Goal: Task Accomplishment & Management: Manage account settings

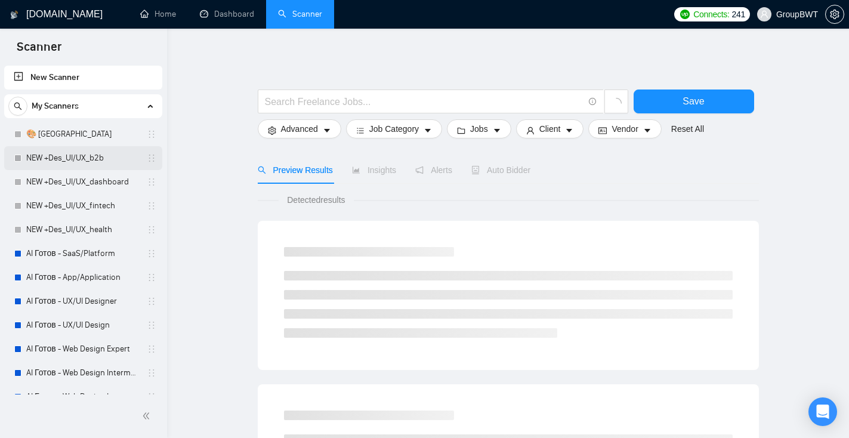
click at [79, 161] on link "NEW +Des_UI/UX_b2b" at bounding box center [82, 158] width 113 height 24
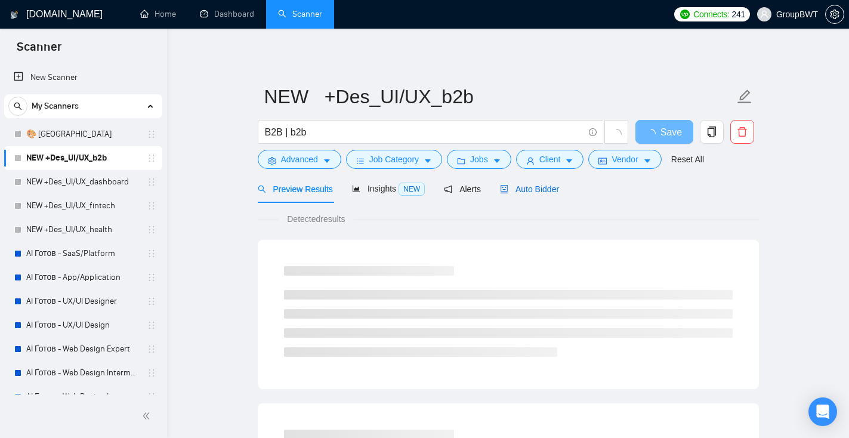
click at [545, 191] on span "Auto Bidder" at bounding box center [529, 189] width 59 height 10
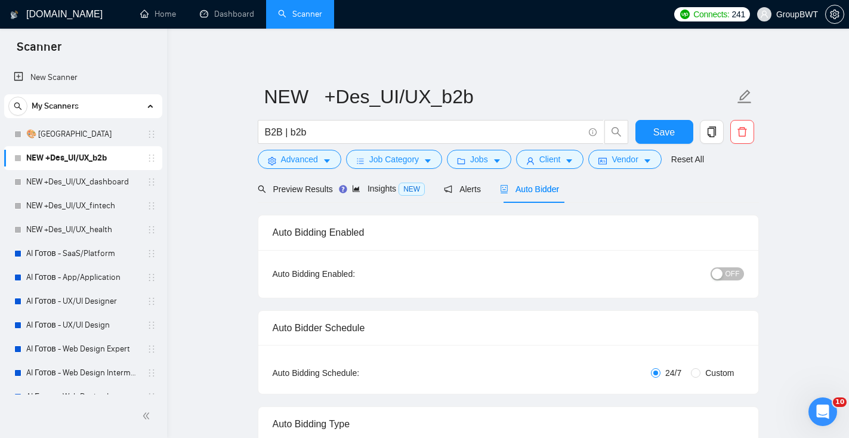
click at [734, 274] on span "OFF" at bounding box center [732, 273] width 14 height 13
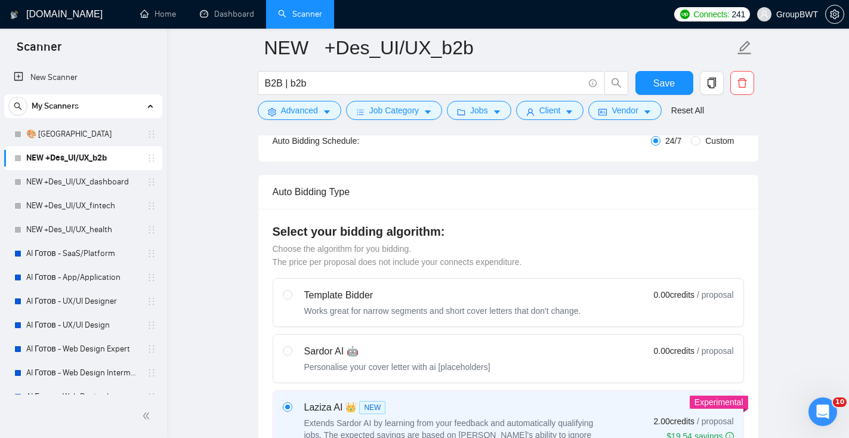
scroll to position [104, 0]
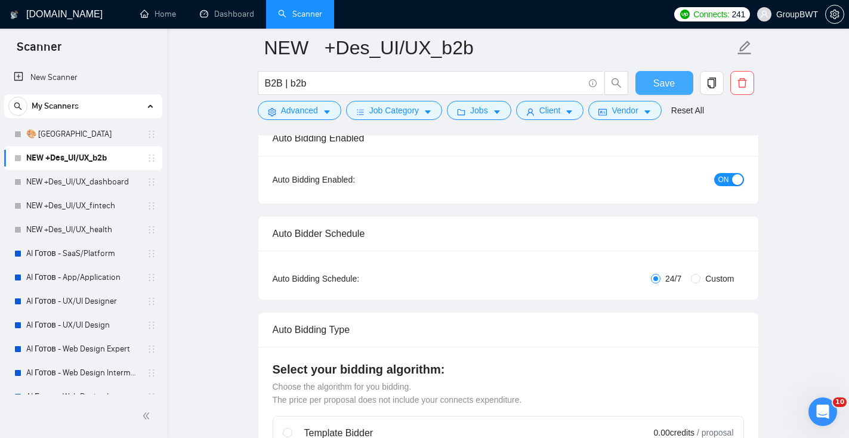
click at [671, 88] on span "Save" at bounding box center [663, 83] width 21 height 15
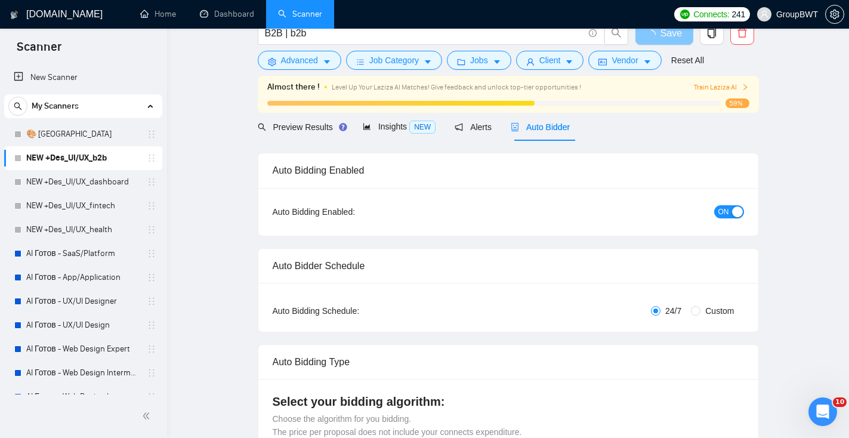
scroll to position [0, 0]
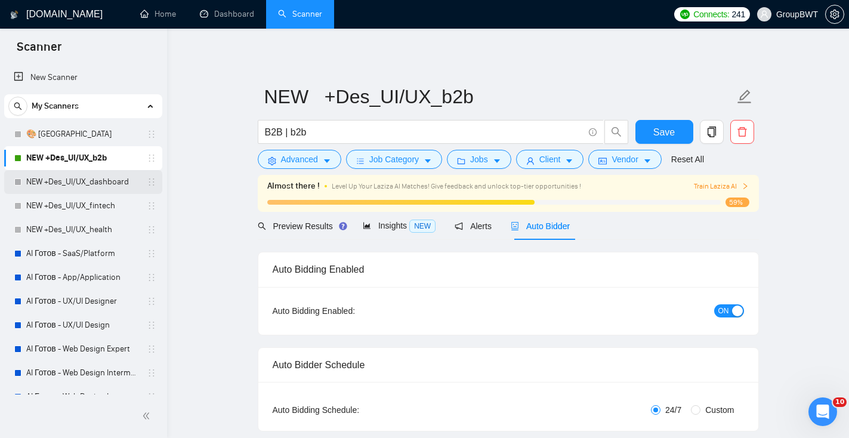
click at [106, 185] on link "NEW +Des_UI/UX_dashboard" at bounding box center [82, 182] width 113 height 24
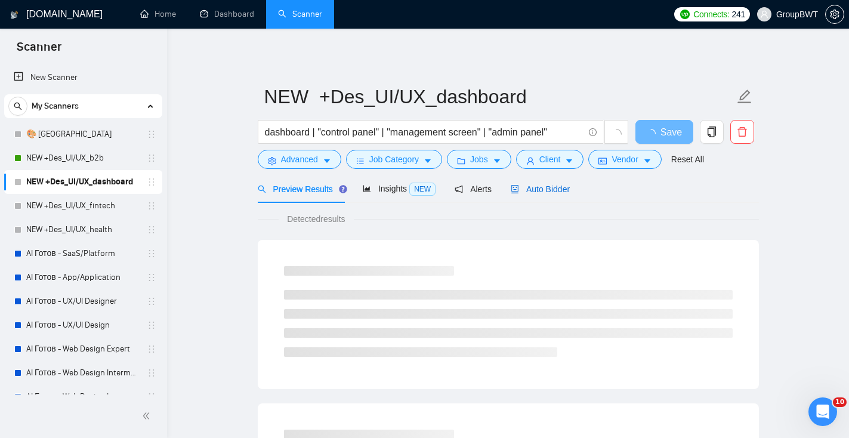
click at [541, 184] on span "Auto Bidder" at bounding box center [539, 189] width 59 height 10
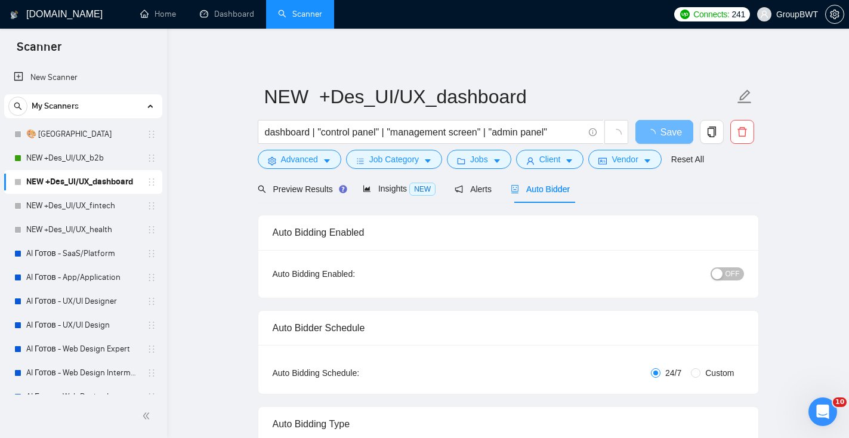
click at [726, 280] on div "OFF" at bounding box center [664, 273] width 157 height 19
click at [726, 270] on span "OFF" at bounding box center [732, 273] width 14 height 13
click at [655, 140] on button "Save" at bounding box center [664, 132] width 58 height 24
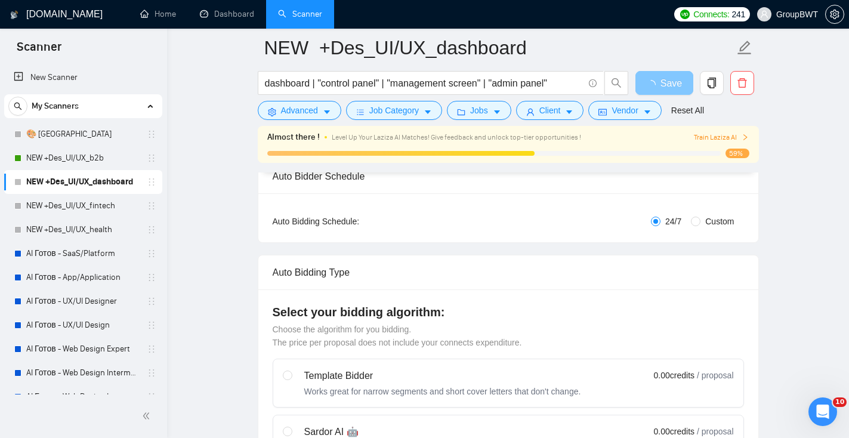
scroll to position [349, 0]
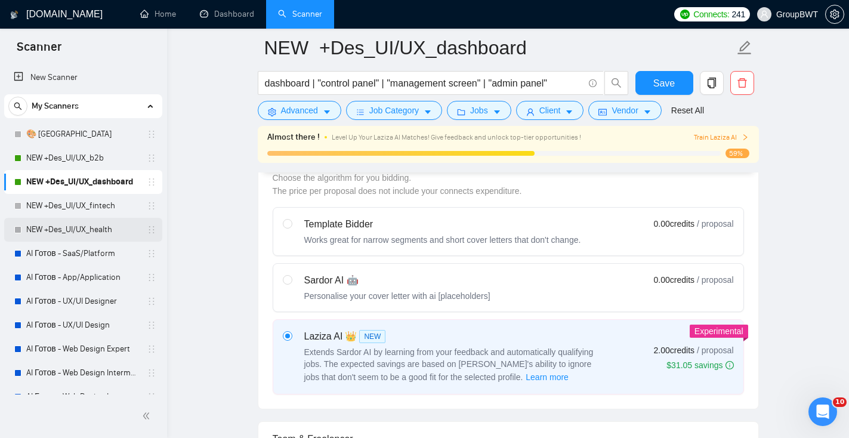
click at [75, 219] on link "NEW +Des_UI/UX_health" at bounding box center [82, 230] width 113 height 24
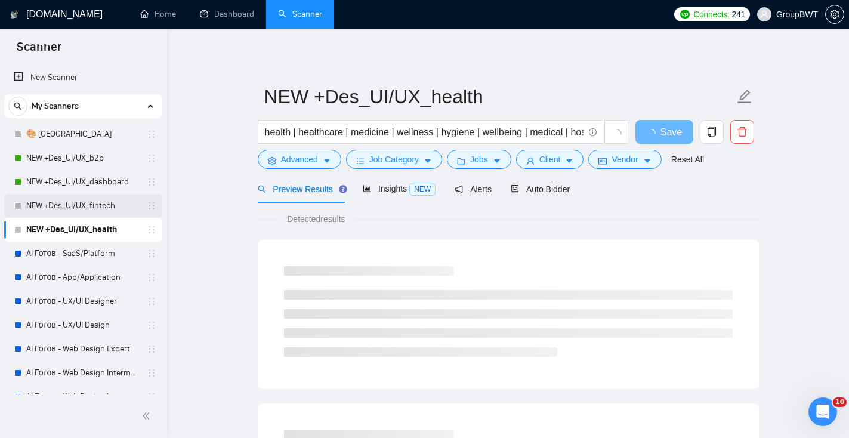
click at [75, 208] on link "NEW +Des_UI/UX_fintech" at bounding box center [82, 206] width 113 height 24
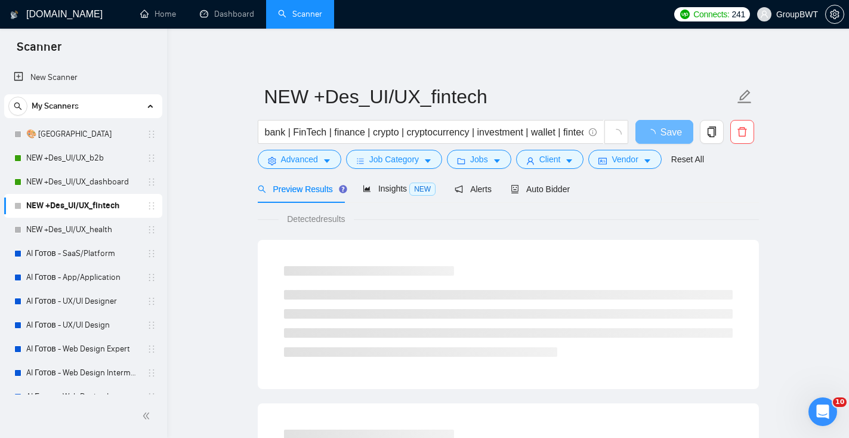
click at [577, 186] on div "Preview Results Insights NEW Alerts Auto Bidder" at bounding box center [508, 189] width 501 height 28
click at [568, 185] on span "Auto Bidder" at bounding box center [539, 189] width 59 height 10
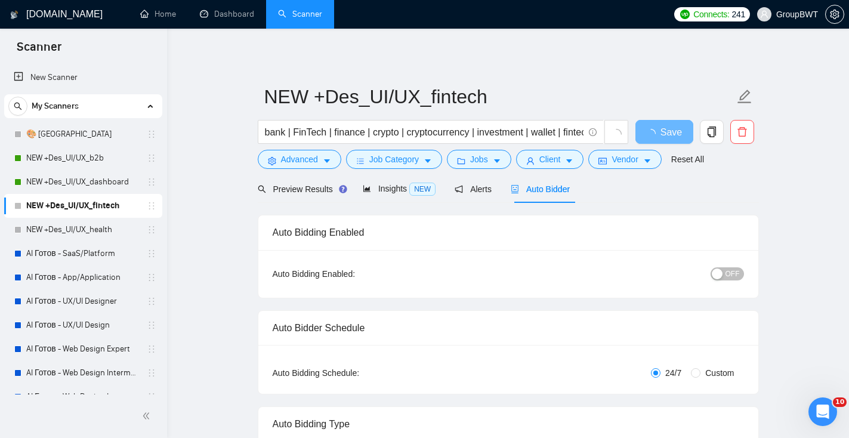
click at [737, 275] on span "OFF" at bounding box center [732, 273] width 14 height 13
click at [667, 135] on span "Save" at bounding box center [663, 132] width 21 height 15
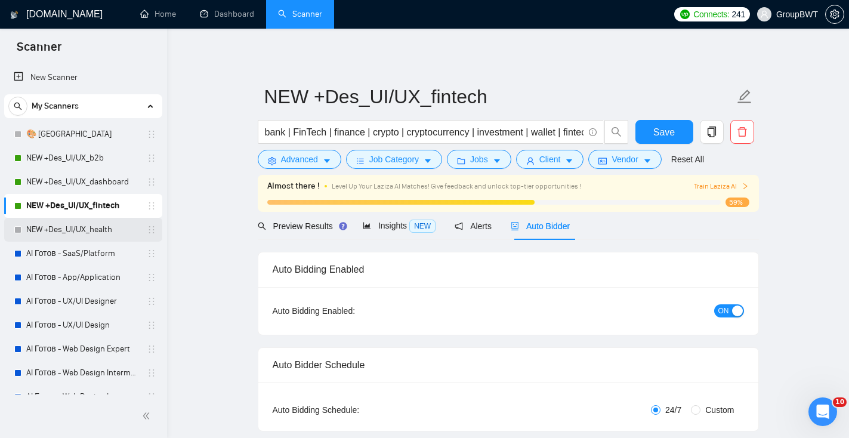
click at [101, 235] on link "NEW +Des_UI/UX_health" at bounding box center [82, 230] width 113 height 24
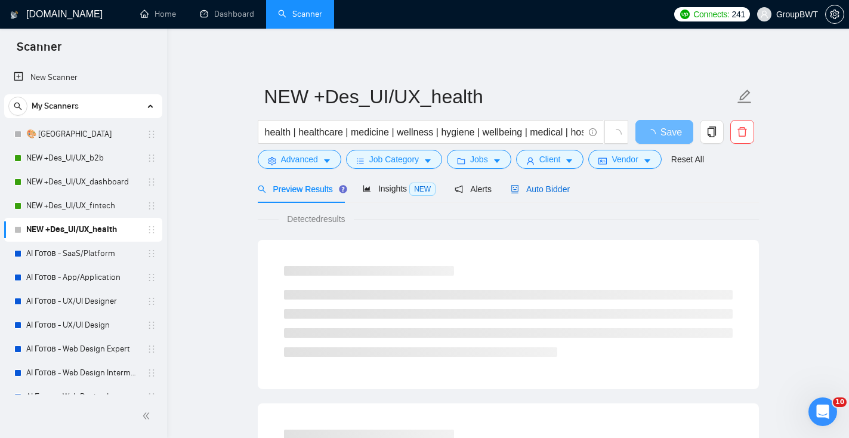
click at [560, 191] on span "Auto Bidder" at bounding box center [539, 189] width 59 height 10
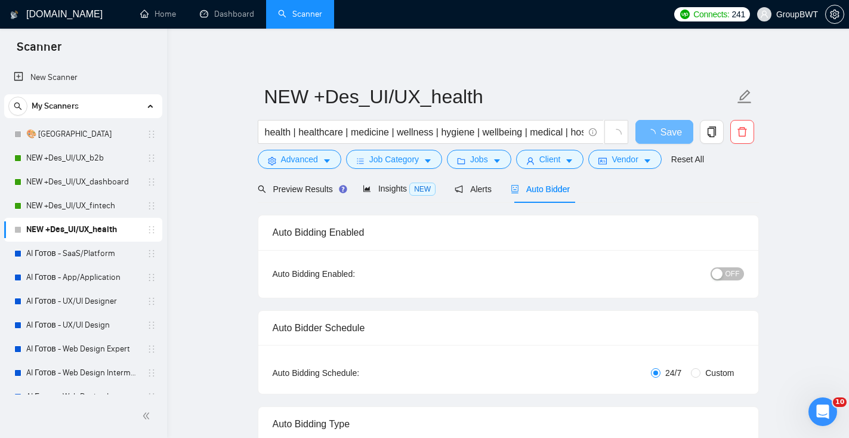
click at [724, 279] on button "OFF" at bounding box center [726, 273] width 33 height 13
click at [657, 135] on span "Save" at bounding box center [663, 132] width 21 height 15
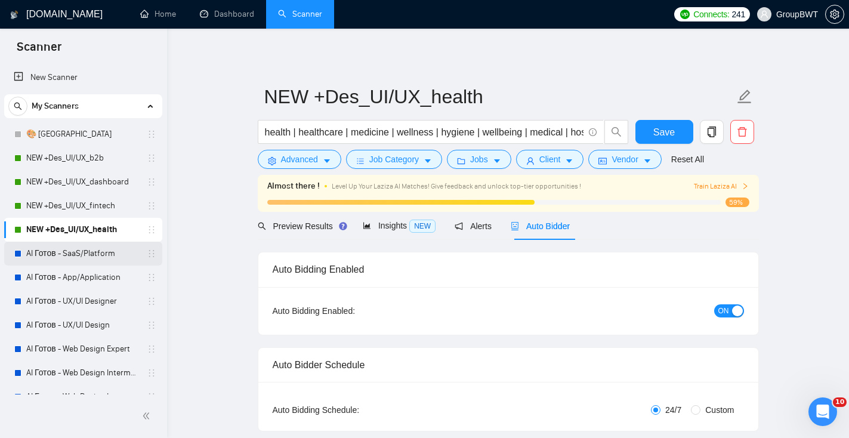
click at [122, 248] on link "AI Готов - SaaS/Platform" at bounding box center [82, 254] width 113 height 24
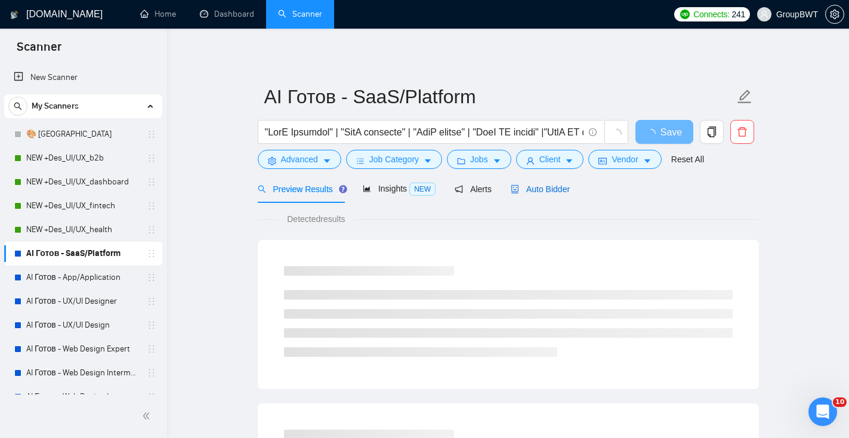
click at [561, 194] on div "Auto Bidder" at bounding box center [539, 188] width 59 height 13
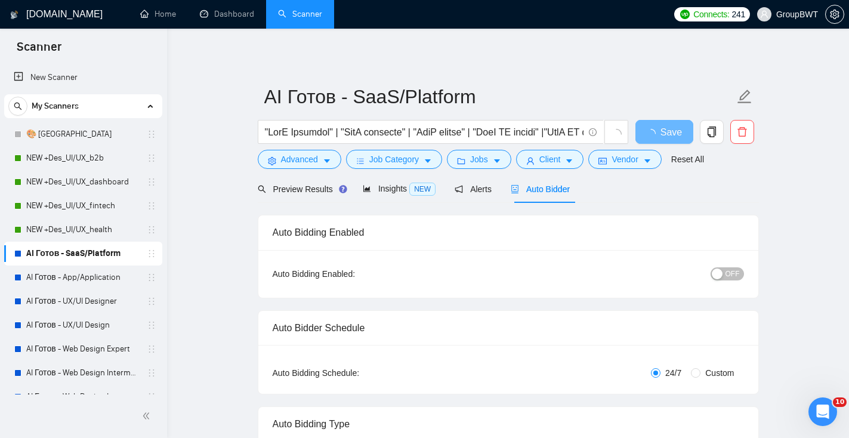
click at [710, 278] on div "OFF" at bounding box center [664, 274] width 157 height 14
click at [725, 276] on span "OFF" at bounding box center [732, 273] width 14 height 13
click at [679, 128] on button "Save" at bounding box center [664, 132] width 58 height 24
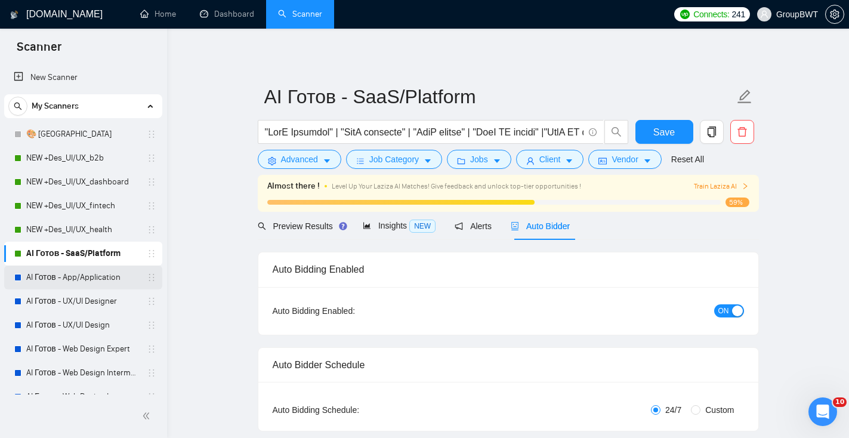
click at [70, 284] on link "AI Готов - App/Application" at bounding box center [82, 277] width 113 height 24
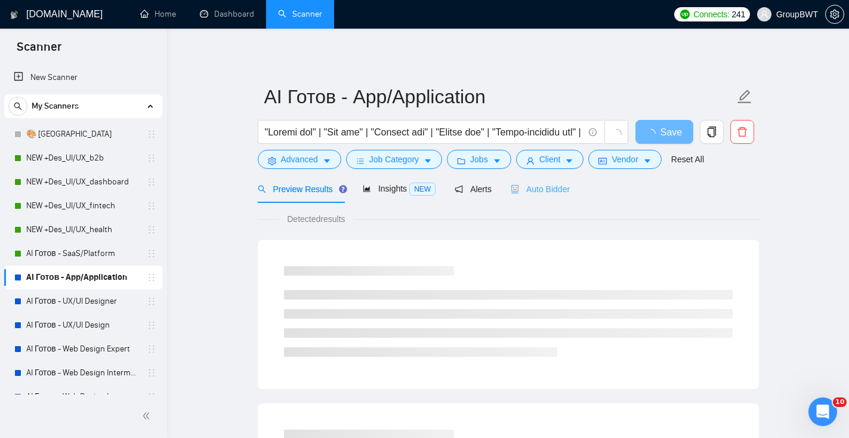
click at [536, 197] on div "Auto Bidder" at bounding box center [539, 189] width 59 height 28
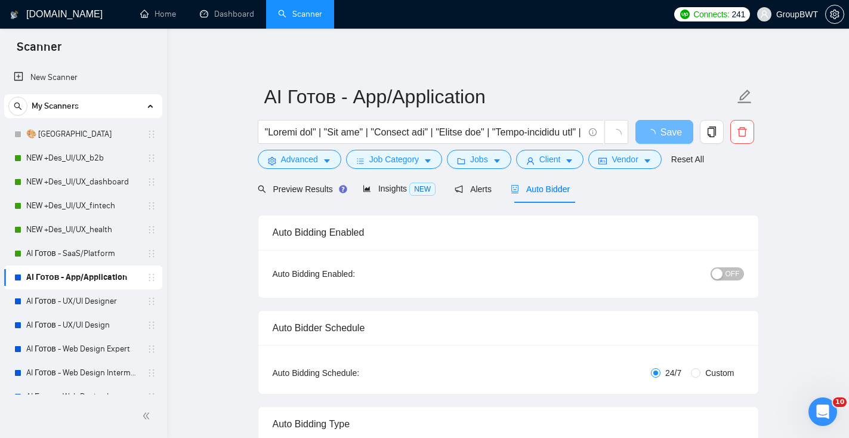
click at [720, 276] on div "button" at bounding box center [716, 273] width 11 height 11
click at [662, 138] on span "Save" at bounding box center [663, 132] width 21 height 15
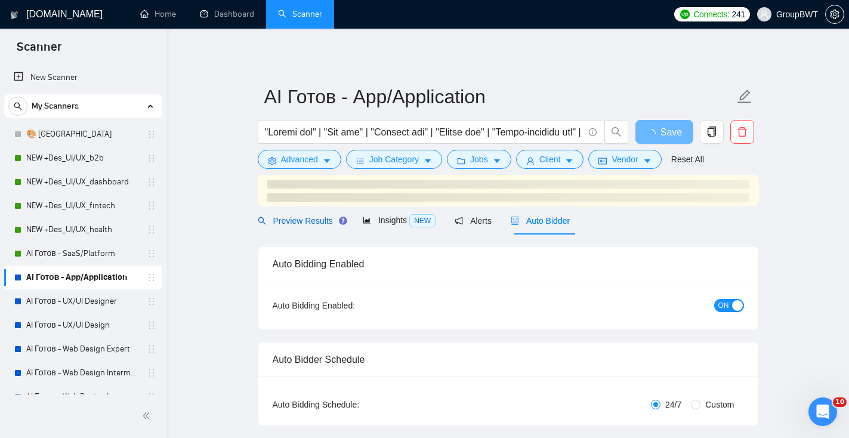
click at [298, 220] on span "Preview Results" at bounding box center [301, 221] width 86 height 10
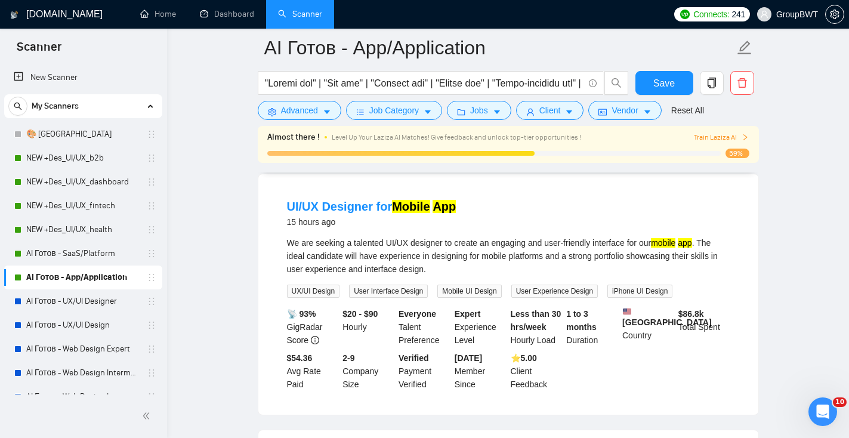
scroll to position [880, 0]
click at [57, 298] on link "AI Готов - UX/UI Designer" at bounding box center [82, 301] width 113 height 24
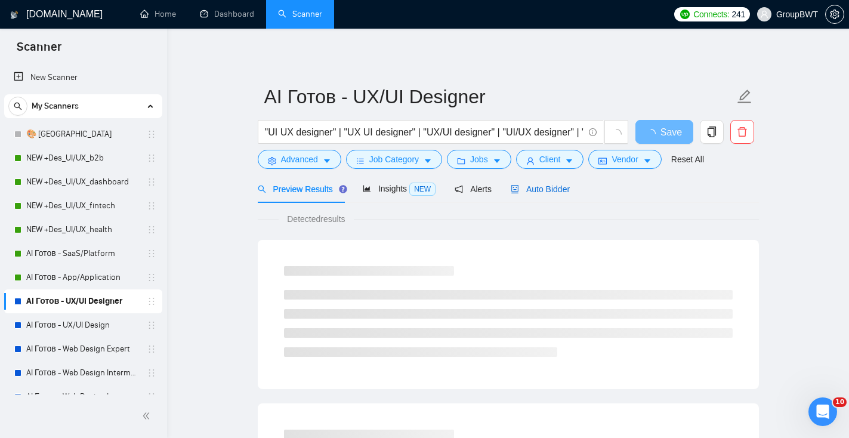
click at [537, 193] on span "Auto Bidder" at bounding box center [539, 189] width 59 height 10
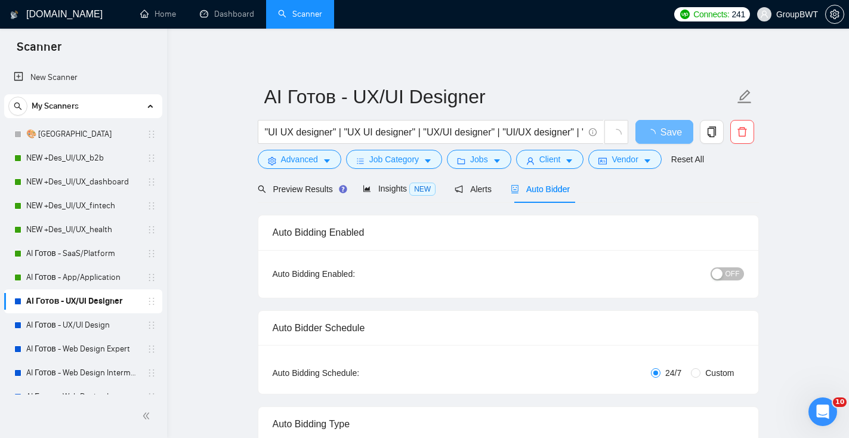
click at [728, 273] on span "OFF" at bounding box center [732, 273] width 14 height 13
click at [647, 135] on button "Save" at bounding box center [664, 132] width 58 height 24
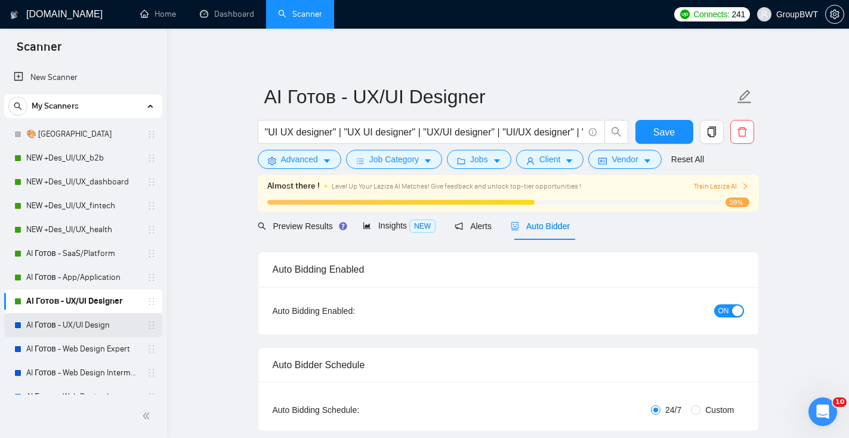
click at [61, 325] on link "AI Готов - UX/UI Design" at bounding box center [82, 325] width 113 height 24
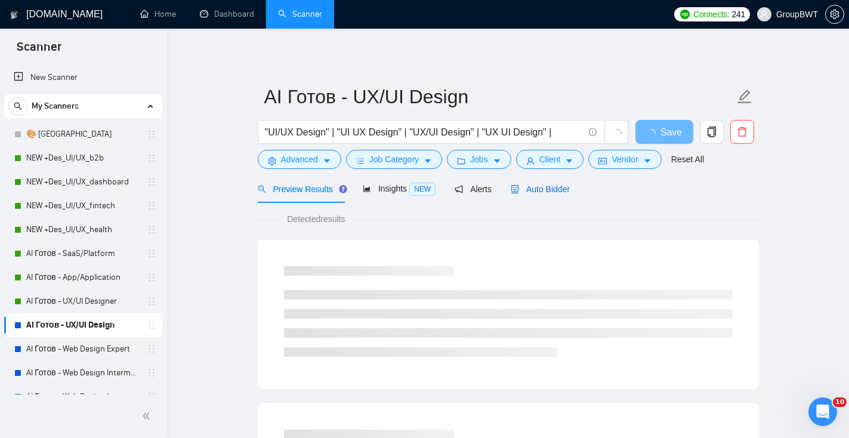
click at [556, 188] on span "Auto Bidder" at bounding box center [539, 189] width 59 height 10
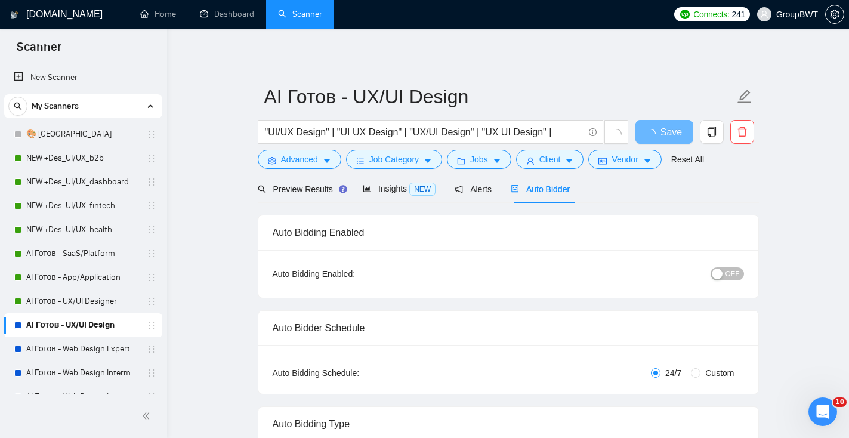
click at [717, 272] on div "button" at bounding box center [716, 273] width 11 height 11
click at [654, 134] on span "Save" at bounding box center [663, 132] width 21 height 15
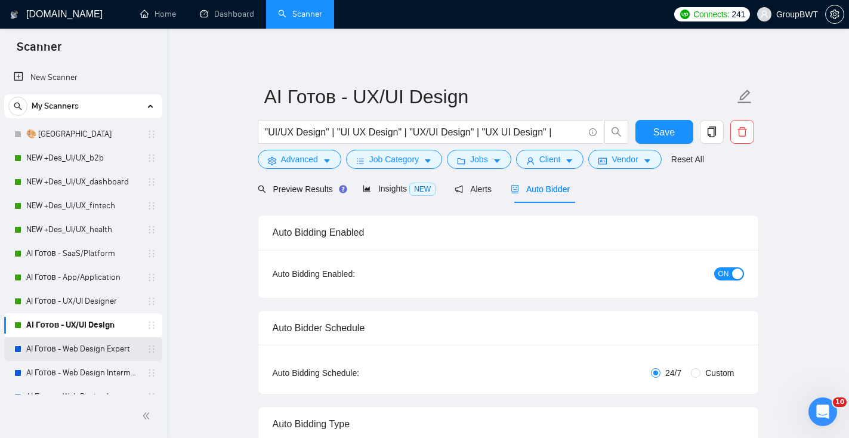
click at [70, 345] on link "AI Готов - Web Design Expert" at bounding box center [82, 349] width 113 height 24
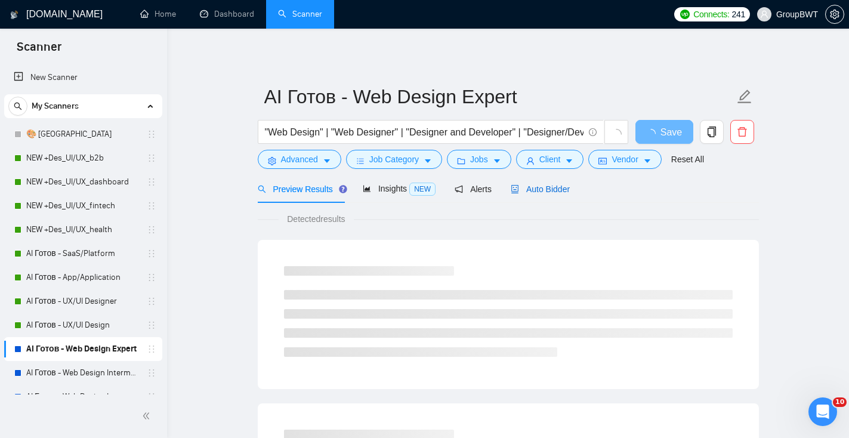
click at [547, 194] on div "Auto Bidder" at bounding box center [539, 188] width 59 height 13
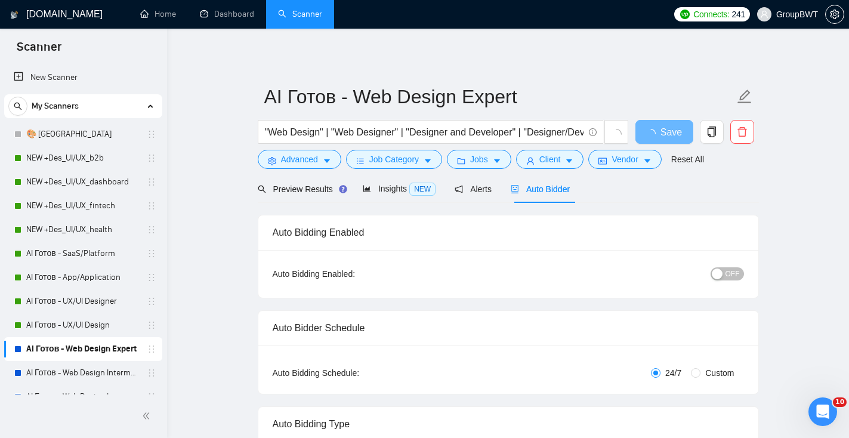
click at [723, 270] on button "OFF" at bounding box center [726, 273] width 33 height 13
click at [672, 132] on span "Save" at bounding box center [663, 132] width 21 height 15
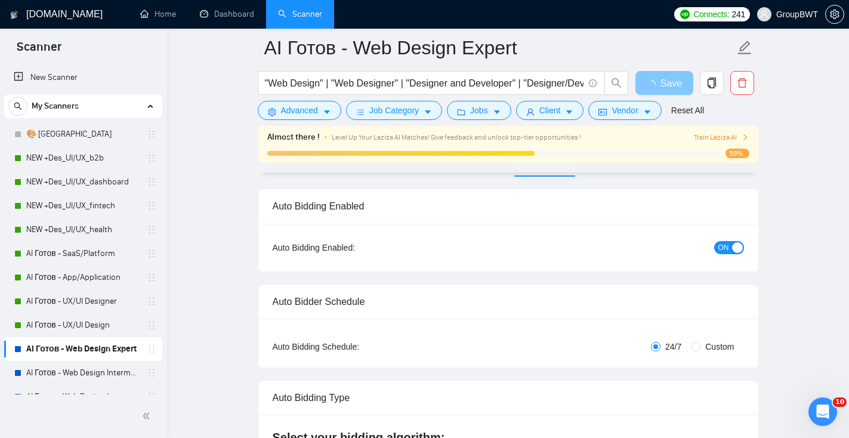
scroll to position [83, 0]
